Goal: Communication & Community: Connect with others

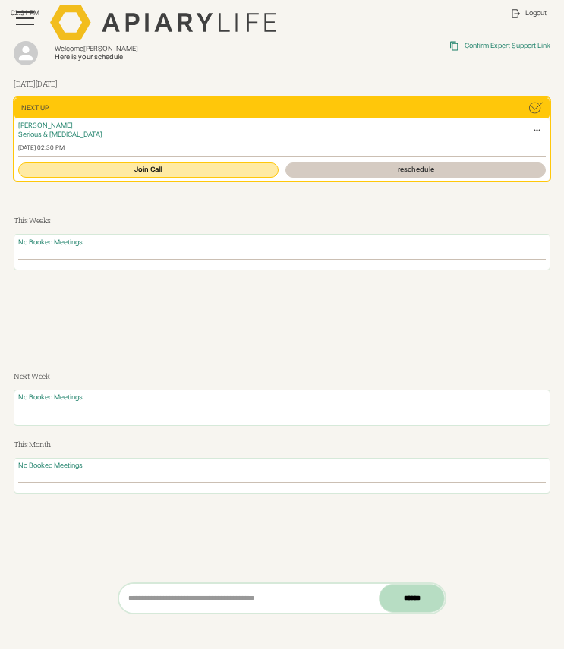
click at [143, 173] on link "Join Call" at bounding box center [148, 169] width 260 height 15
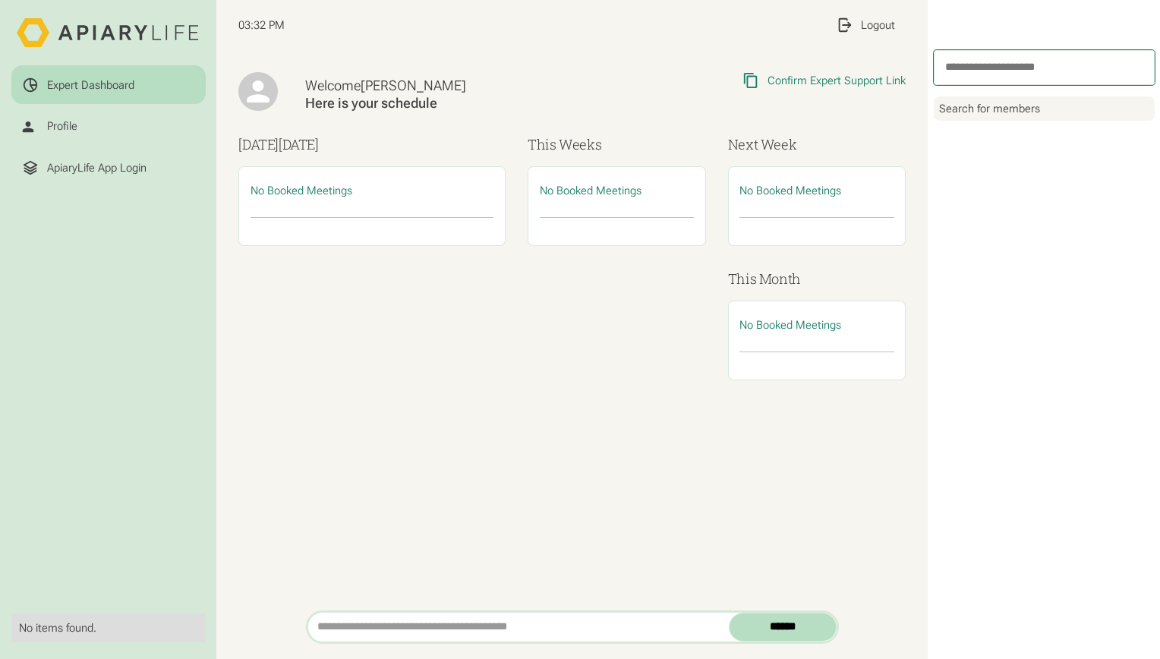
click at [548, 510] on div "Welcome [PERSON_NAME] Here is your schedule Copied Link to Clipboard Confirm Ex…" at bounding box center [571, 330] width 711 height 560
